Goal: Information Seeking & Learning: Learn about a topic

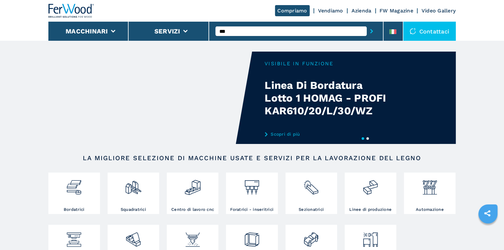
type input "***"
click at [367, 24] on button "submit-button" at bounding box center [372, 31] width 10 height 15
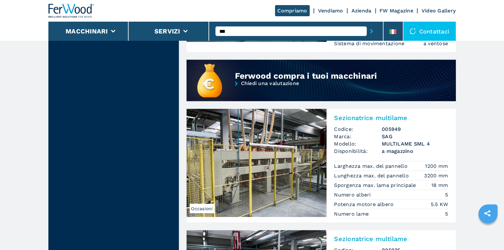
scroll to position [571, 0]
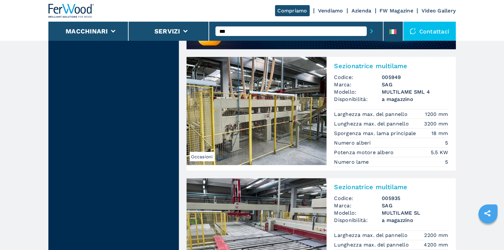
click at [383, 65] on h2 "Sezionatrice multilame" at bounding box center [391, 66] width 114 height 8
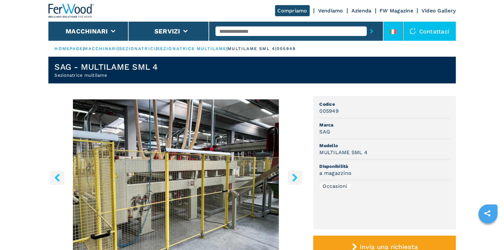
click at [389, 32] on li at bounding box center [393, 31] width 19 height 19
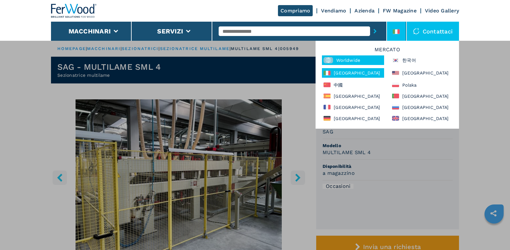
click at [352, 61] on div "Worldwide" at bounding box center [353, 60] width 62 height 10
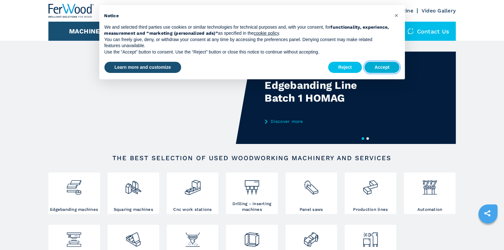
click at [386, 64] on button "Accept" at bounding box center [382, 67] width 35 height 11
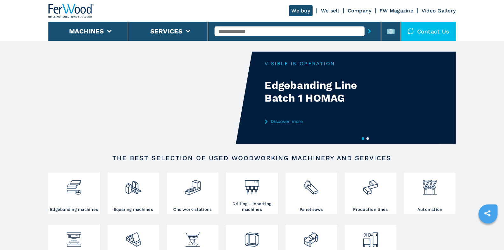
click at [300, 33] on input "text" at bounding box center [290, 31] width 150 height 10
click at [300, 40] on div "SAG" at bounding box center [290, 41] width 150 height 11
type input "***"
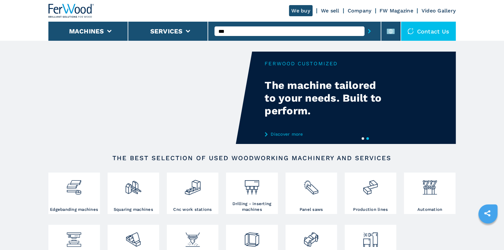
click at [370, 30] on icon "submit-button" at bounding box center [369, 31] width 3 height 4
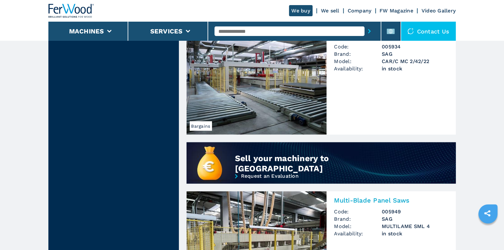
scroll to position [536, 0]
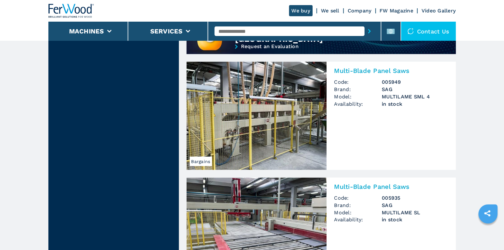
click at [362, 85] on span "Code:" at bounding box center [358, 81] width 48 height 7
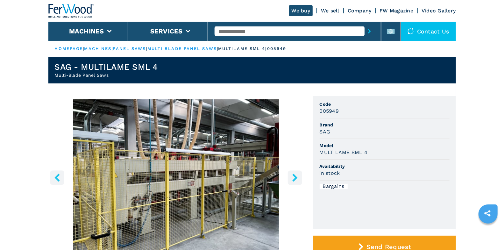
click at [235, 29] on input "text" at bounding box center [290, 31] width 150 height 10
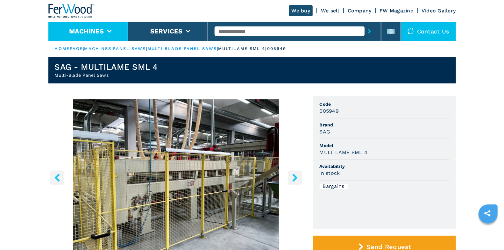
click at [112, 33] on li "Machines" at bounding box center [88, 31] width 80 height 19
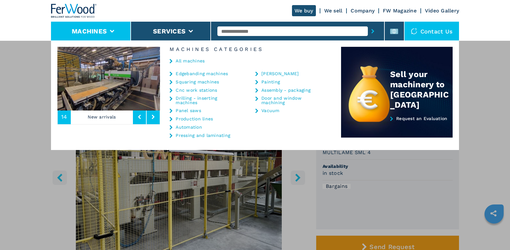
click at [187, 74] on link "Edgebanding machines" at bounding box center [201, 73] width 52 height 4
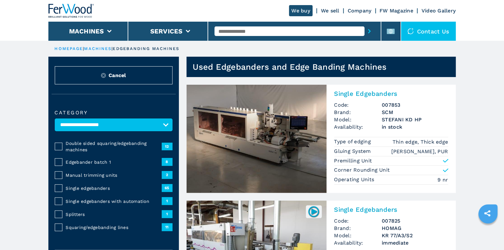
click at [87, 149] on span "Double sided squaring/edgebanding machines" at bounding box center [114, 146] width 96 height 13
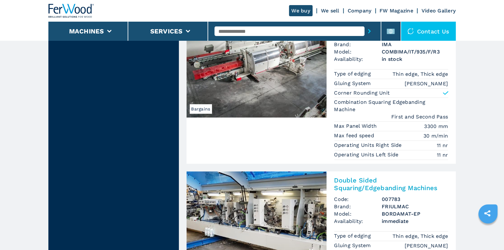
scroll to position [1019, 0]
